Goal: Navigation & Orientation: Find specific page/section

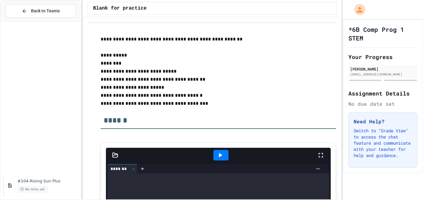
scroll to position [171, 0]
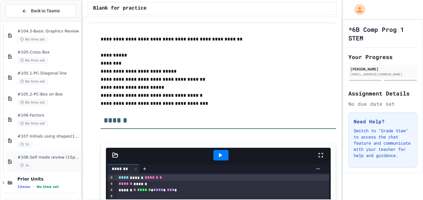
click at [47, 155] on div "#108 Self made review (15pts) 1h" at bounding box center [43, 161] width 75 height 21
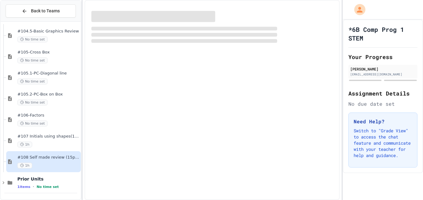
scroll to position [164, 0]
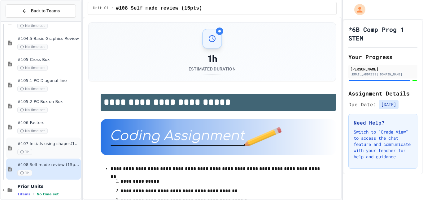
click at [45, 142] on span "#107 Initials using shapes(11pts)" at bounding box center [48, 144] width 62 height 5
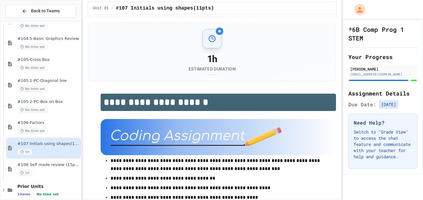
click at [48, 158] on div "#107 Initials using shapes(11pts) 1h" at bounding box center [43, 148] width 75 height 21
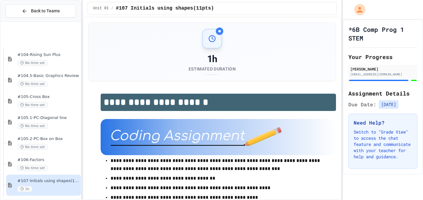
scroll to position [171, 0]
